Goal: Information Seeking & Learning: Learn about a topic

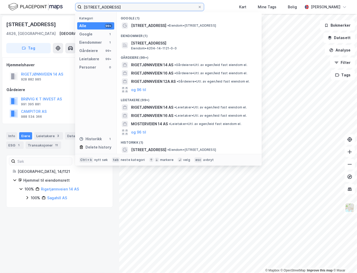
drag, startPoint x: 118, startPoint y: 8, endPoint x: 57, endPoint y: 13, distance: 61.6
click at [57, 13] on div "Rigetjønnveien 14 Kategori Alle 99+ Google 1 Eiendommer 1 Gårdeiere 99+ Leietak…" at bounding box center [178, 7] width 357 height 14
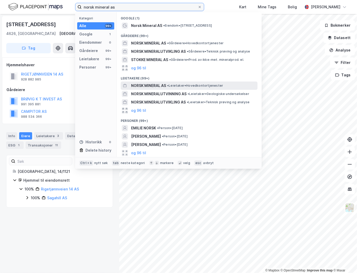
type input "norsk mineral as"
click at [147, 83] on span "NORSK MINERAL AS" at bounding box center [148, 86] width 35 height 6
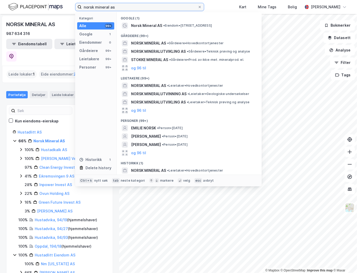
click at [122, 7] on input "norsk mineral as" at bounding box center [139, 7] width 116 height 8
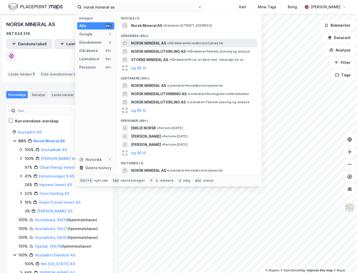
click at [160, 44] on span "NORSK MINERAL AS" at bounding box center [148, 43] width 35 height 6
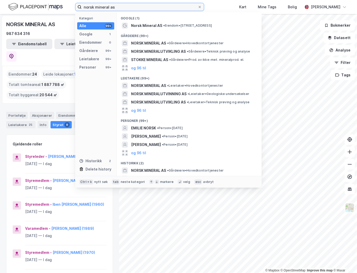
click at [129, 8] on input "norsk mineral as" at bounding box center [139, 7] width 116 height 8
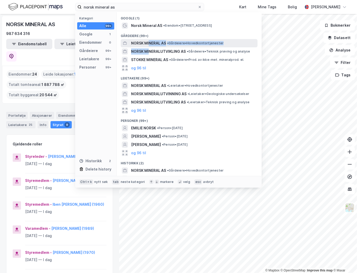
drag, startPoint x: 148, startPoint y: 51, endPoint x: 149, endPoint y: 41, distance: 9.9
click at [149, 42] on div "Google (1) Norsk Mineral AS • Eiendom • [STREET_ADDRESS] (99+) NORSK MINERAL AS…" at bounding box center [188, 94] width 145 height 164
click at [146, 43] on span "NORSK MINERAL AS" at bounding box center [148, 43] width 35 height 6
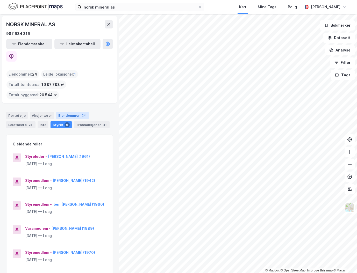
click at [66, 112] on div "Eiendommer 24" at bounding box center [72, 115] width 33 height 7
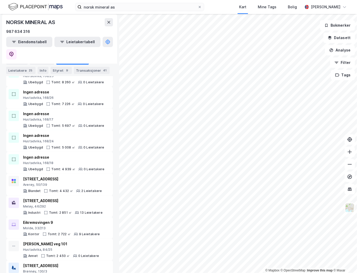
scroll to position [250, 0]
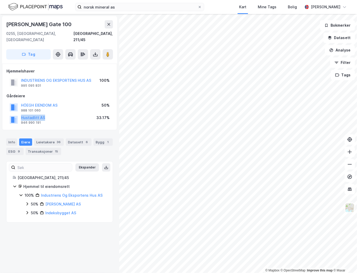
drag, startPoint x: 49, startPoint y: 109, endPoint x: 21, endPoint y: 109, distance: 27.9
click at [21, 114] on div "Hustadlitt AS 946 990 191 33.17%" at bounding box center [59, 120] width 106 height 12
click at [0, 0] on button "Hustadlitt AS" at bounding box center [0, 0] width 0 height 0
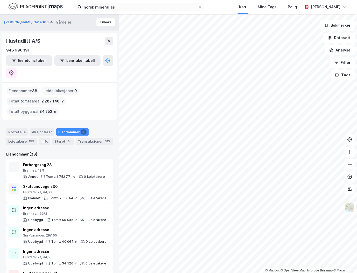
click at [356, 204] on html "norsk mineral as Kart Mine Tags Bolig [PERSON_NAME] © Mapbox © OpenStreetMap Im…" at bounding box center [178, 136] width 357 height 273
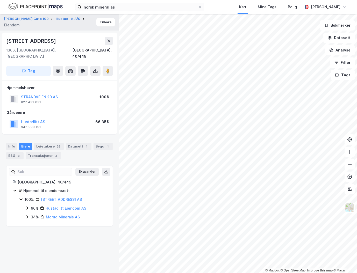
click at [26, 215] on icon at bounding box center [27, 217] width 4 height 4
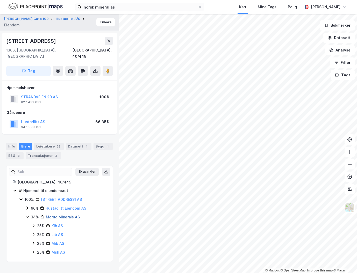
click at [60, 215] on link "Morud Minerals AS" at bounding box center [63, 217] width 34 height 4
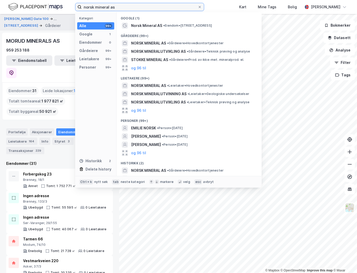
drag, startPoint x: 121, startPoint y: 4, endPoint x: 51, endPoint y: 10, distance: 70.2
click at [51, 10] on div "norsk mineral as Kategori Alle 99+ Google 1 Eiendommer 0 Gårdeiere 99+ Leietake…" at bounding box center [178, 7] width 357 height 14
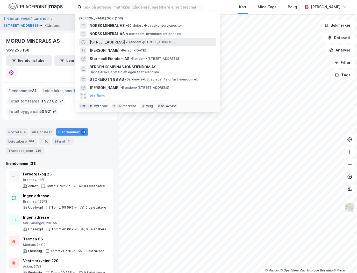
click at [122, 44] on div "[STREET_ADDRESS] • Eiendom • [STREET_ADDRESS]" at bounding box center [152, 42] width 125 height 6
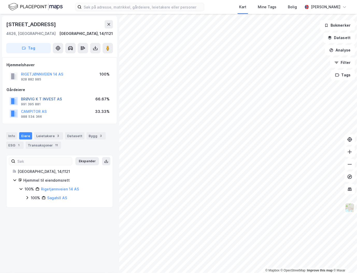
click at [0, 0] on button "BRØVIG K T INVEST AS" at bounding box center [0, 0] width 0 height 0
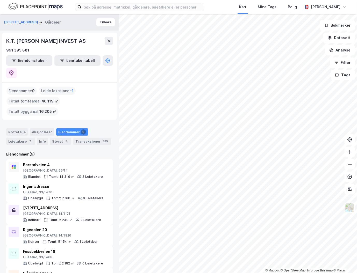
click at [96, 151] on div "Eiendommer (9)" at bounding box center [59, 154] width 107 height 6
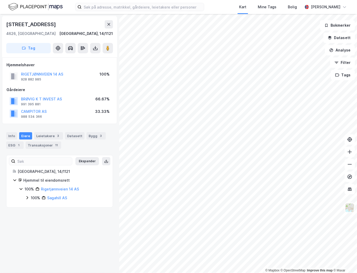
click at [74, 223] on div "[STREET_ADDRESS], 14/1121 Tag Hjemmelshaver RIGETJØNNVEIEN 14 AS 928 882 985 10…" at bounding box center [59, 143] width 119 height 259
click at [73, 222] on div "[STREET_ADDRESS], 14/1121 Tag Hjemmelshaver RIGETJØNNVEIEN 14 AS 928 882 985 10…" at bounding box center [59, 143] width 119 height 259
click at [56, 212] on div "[STREET_ADDRESS], 14/1121 Tag Hjemmelshaver RIGETJØNNVEIEN 14 AS 928 882 985 10…" at bounding box center [59, 143] width 119 height 259
click at [55, 63] on div "Hjemmelshaver" at bounding box center [59, 65] width 106 height 6
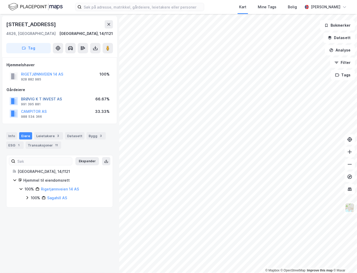
click at [0, 0] on button "BRØVIG K T INVEST AS" at bounding box center [0, 0] width 0 height 0
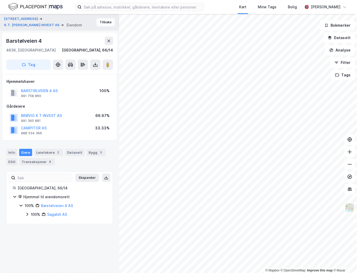
click at [103, 25] on button "Tilbake" at bounding box center [105, 22] width 19 height 8
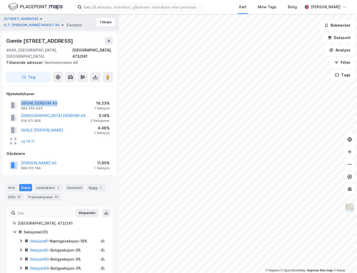
drag, startPoint x: 75, startPoint y: 97, endPoint x: 28, endPoint y: 97, distance: 47.3
click at [19, 99] on div "SØGNE EIENDOM AS 984 050 445 18.23% 1 Seksjon" at bounding box center [59, 105] width 106 height 12
copy button "SØGNE EIENDOM AS"
click at [101, 23] on button "Tilbake" at bounding box center [105, 22] width 19 height 8
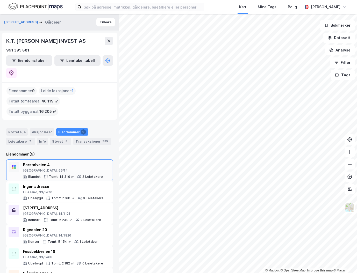
click at [100, 137] on div "© Mapbox © OpenStreetMap Improve this map © [STREET_ADDRESS] Tilbake K.T. BRØVI…" at bounding box center [178, 143] width 357 height 259
click at [347, 176] on icon at bounding box center [349, 176] width 5 height 5
click at [356, 184] on html "Kart Mine Tags [PERSON_NAME] © Mapbox © OpenStreetMap Improve this map © Maxar …" at bounding box center [178, 136] width 357 height 273
click at [57, 138] on div "Styret 5" at bounding box center [60, 141] width 21 height 7
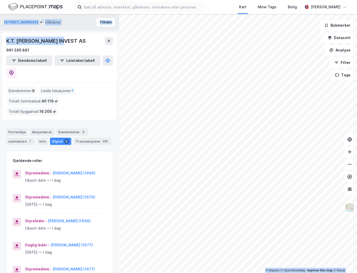
drag, startPoint x: 67, startPoint y: 41, endPoint x: -6, endPoint y: 44, distance: 73.5
click at [0, 44] on html "Kart Mine Tags [PERSON_NAME] © Mapbox © OpenStreetMap Improve this map © Maxar …" at bounding box center [178, 136] width 357 height 273
copy div "© Mapbox © OpenStreetMap Improve this map © [STREET_ADDRESS] Tilbake K.T. [PERS…"
click at [81, 39] on div "K.T. [PERSON_NAME] INVEST AS" at bounding box center [59, 41] width 107 height 8
click at [61, 44] on div "K.T. [PERSON_NAME] INVEST AS" at bounding box center [46, 41] width 80 height 8
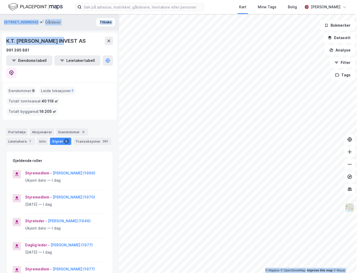
click at [55, 39] on div "K.T. [PERSON_NAME] INVEST AS" at bounding box center [46, 41] width 80 height 8
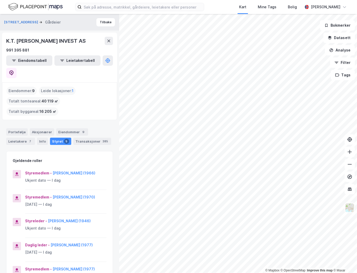
click at [62, 41] on div "K.T. [PERSON_NAME] INVEST AS" at bounding box center [46, 41] width 80 height 8
drag, startPoint x: 64, startPoint y: 40, endPoint x: 7, endPoint y: 40, distance: 56.7
click at [7, 40] on div "K.T. [PERSON_NAME] INVEST AS" at bounding box center [46, 41] width 80 height 8
copy div "K.T. [PERSON_NAME] INVEST AS"
click at [76, 37] on div "K.T. [PERSON_NAME] INVEST AS" at bounding box center [59, 41] width 107 height 8
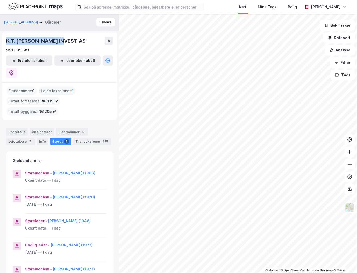
click at [67, 45] on div "K.T. [GEOGRAPHIC_DATA] INVEST AS 991 395 881" at bounding box center [59, 45] width 107 height 17
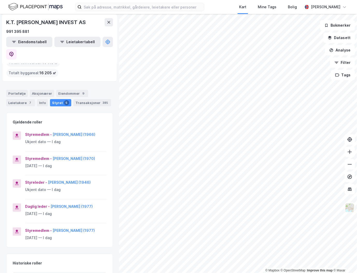
scroll to position [42, 0]
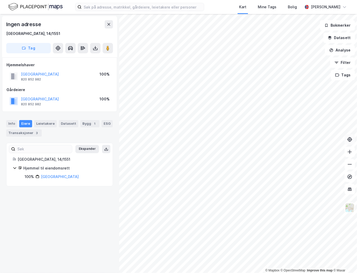
click at [296, 128] on div "© Mapbox © OpenStreetMap Improve this map © Maxar Ingen adresse [GEOGRAPHIC_DAT…" at bounding box center [178, 143] width 357 height 259
click at [106, 49] on image at bounding box center [107, 48] width 3 height 5
